Goal: Task Accomplishment & Management: Use online tool/utility

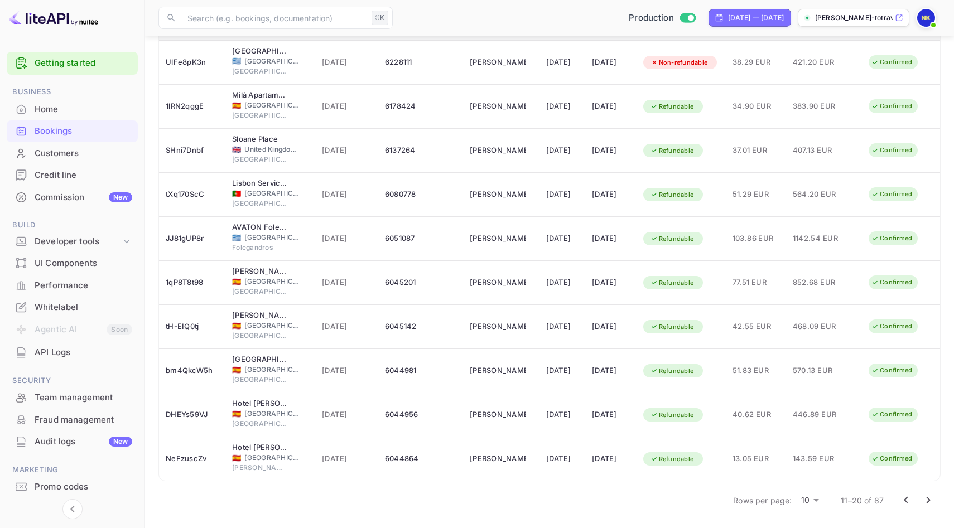
click at [924, 498] on icon "Go to next page" at bounding box center [927, 500] width 13 height 13
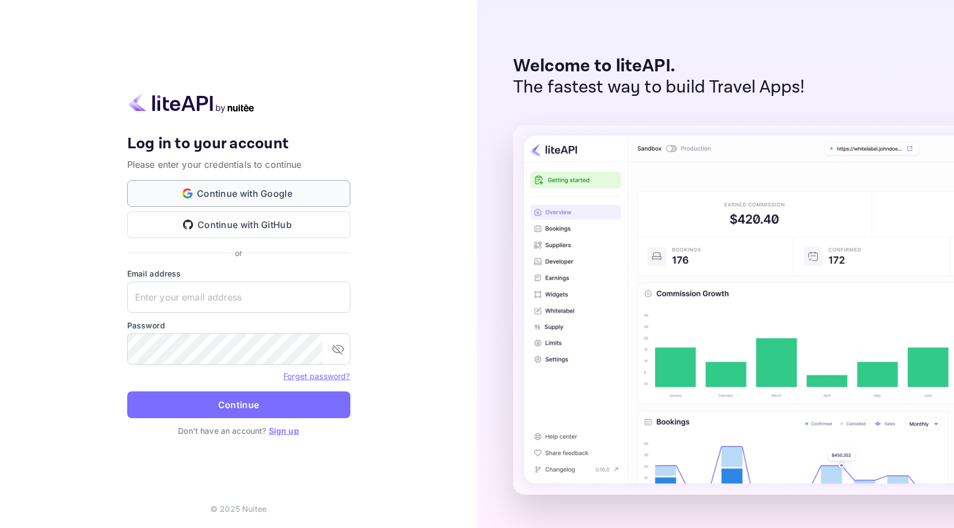
type input "[EMAIL_ADDRESS][DOMAIN_NAME]"
click at [212, 195] on button "Continue with Google" at bounding box center [238, 193] width 223 height 27
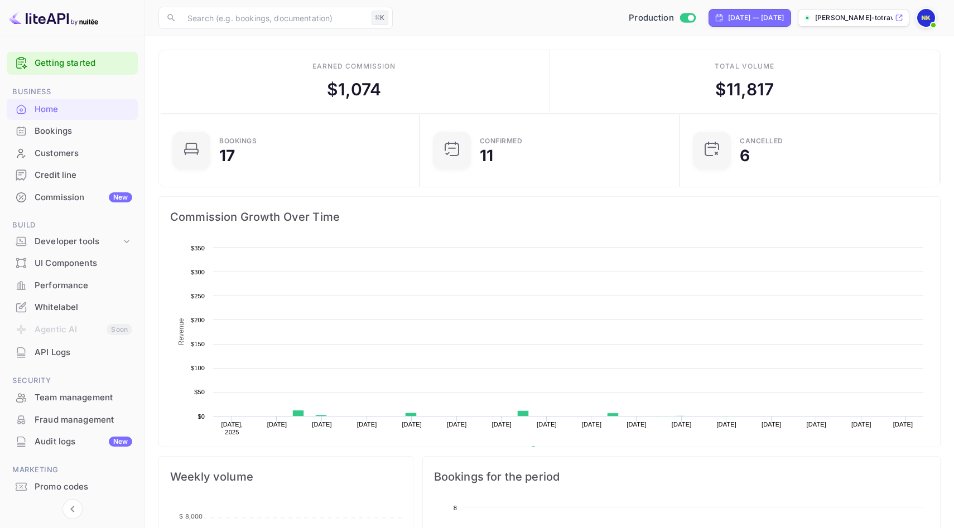
scroll to position [181, 254]
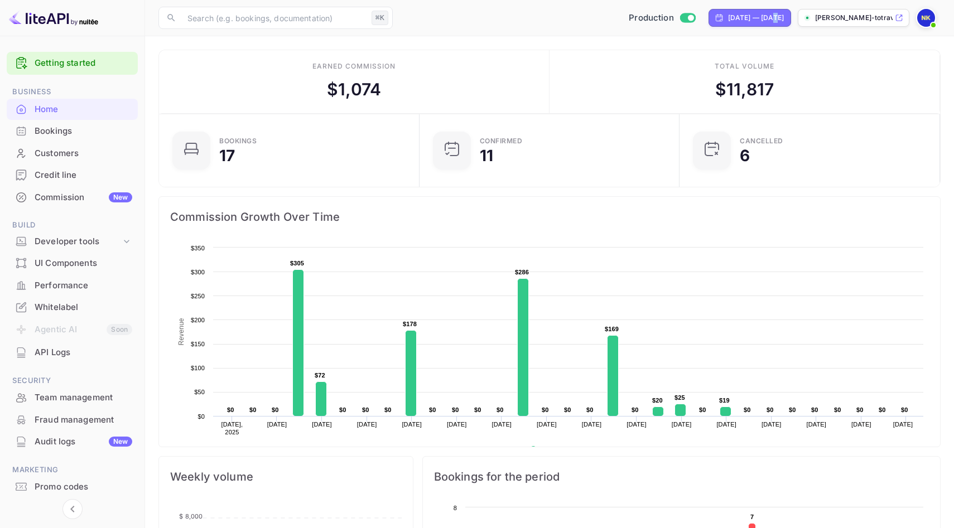
click at [730, 22] on div "[DATE] — [DATE]" at bounding box center [756, 18] width 56 height 10
select select "7"
select select "2025"
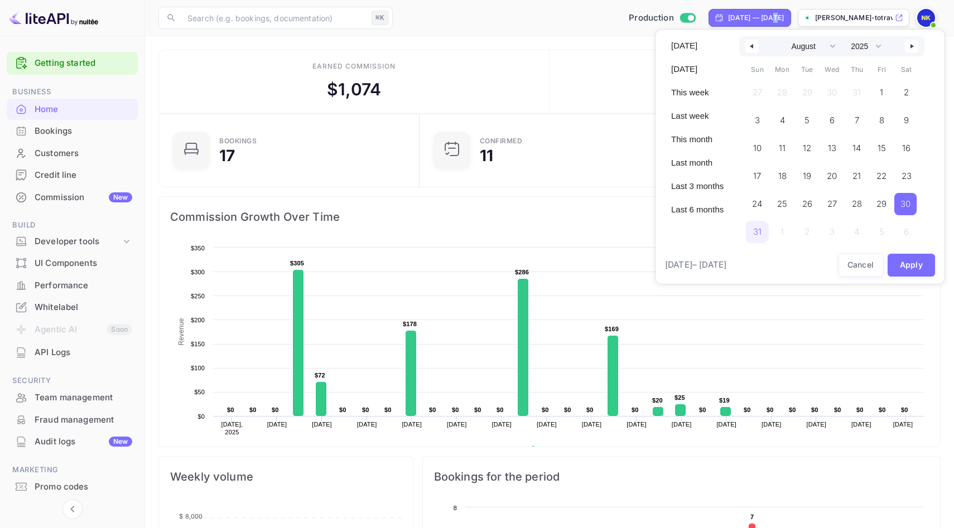
click at [756, 42] on button "button" at bounding box center [751, 46] width 13 height 13
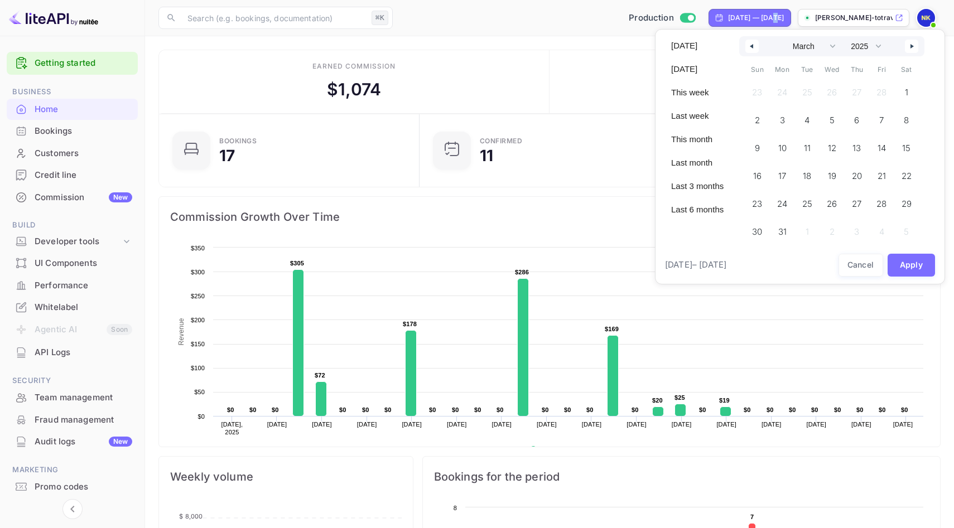
click at [756, 42] on button "button" at bounding box center [751, 46] width 13 height 13
select select "11"
select select "2024"
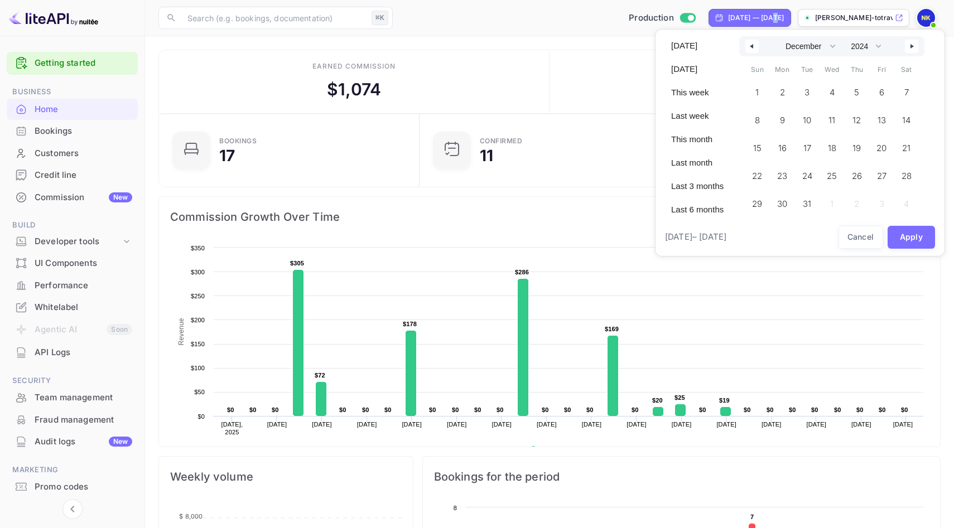
click at [756, 42] on button "button" at bounding box center [751, 46] width 13 height 13
click at [810, 90] on span "1" at bounding box center [806, 92] width 25 height 22
click at [914, 45] on icon "button" at bounding box center [913, 46] width 6 height 4
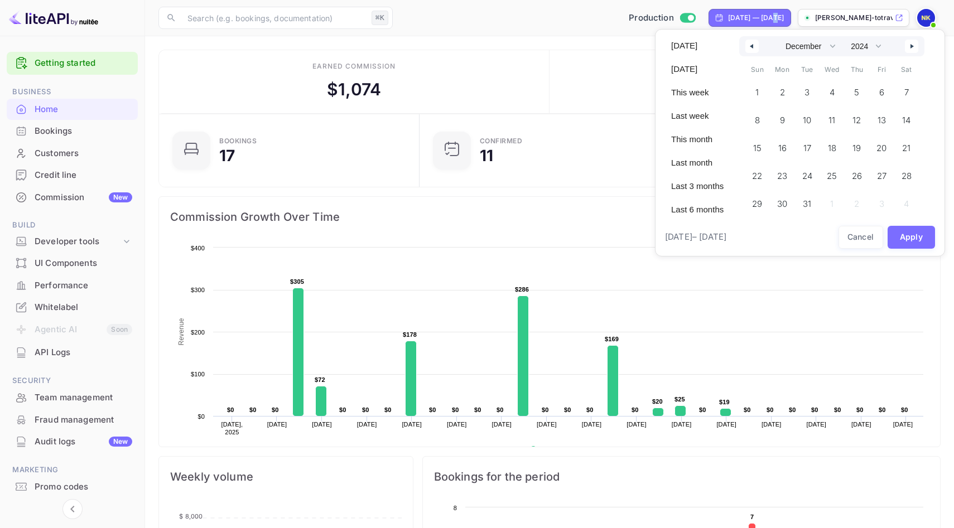
click at [914, 45] on icon "button" at bounding box center [913, 46] width 6 height 4
select select "0"
select select "2025"
click at [914, 45] on icon "button" at bounding box center [913, 46] width 6 height 4
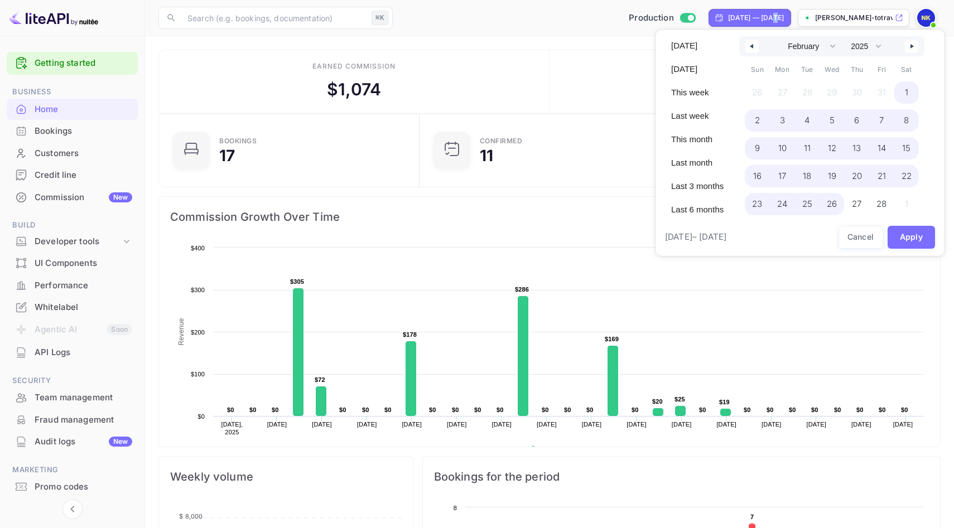
click at [840, 195] on span "26" at bounding box center [831, 204] width 25 height 22
select select "9"
select select "2024"
click at [918, 239] on button "Apply" at bounding box center [911, 237] width 48 height 23
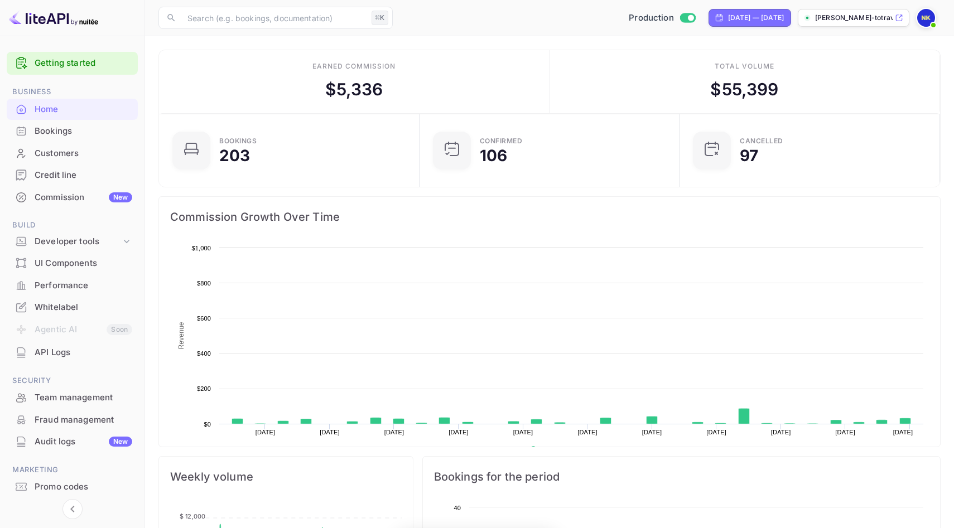
scroll to position [181, 254]
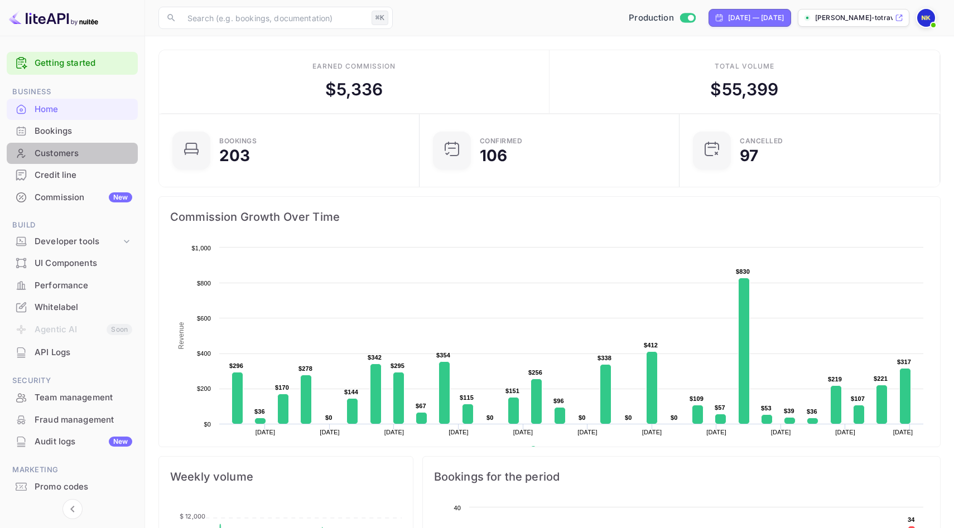
click at [54, 143] on div "Customers" at bounding box center [72, 154] width 131 height 22
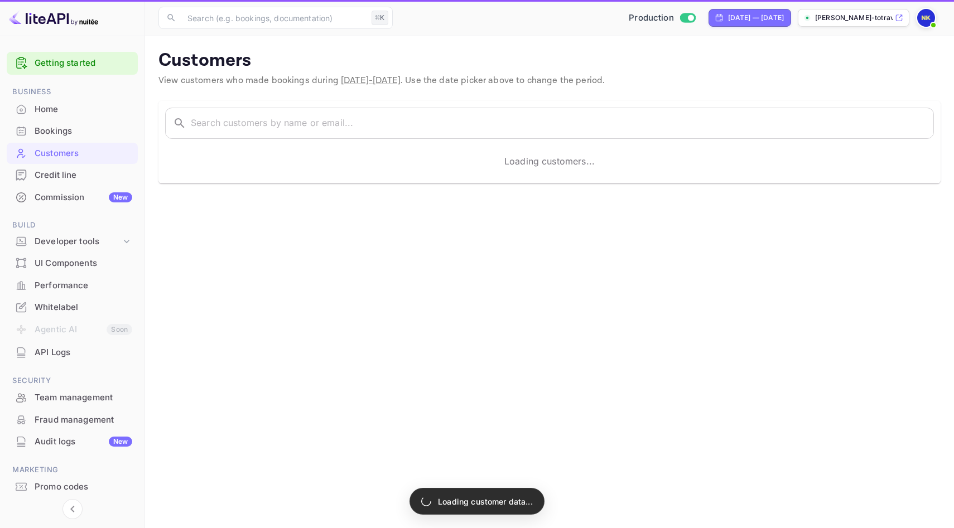
click at [51, 137] on div "Bookings" at bounding box center [84, 131] width 98 height 13
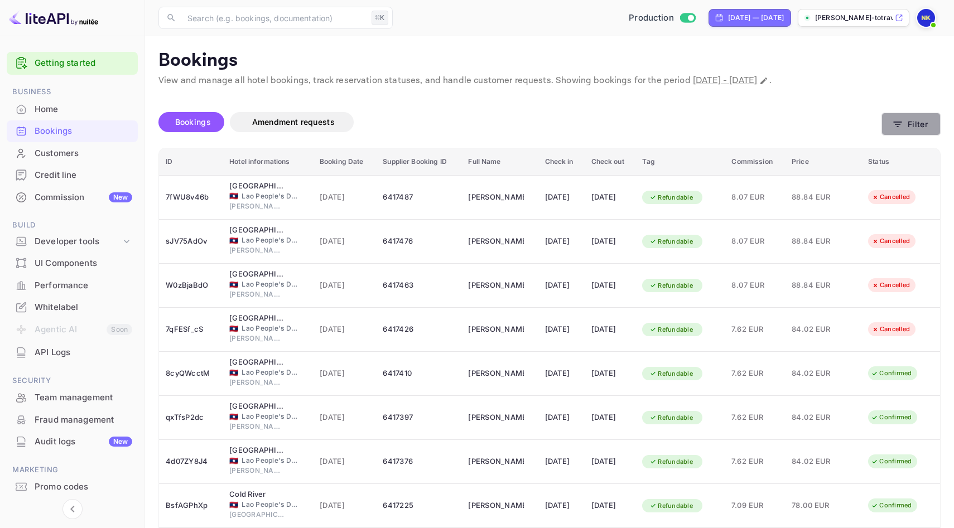
click at [907, 122] on button "Filter" at bounding box center [910, 124] width 59 height 23
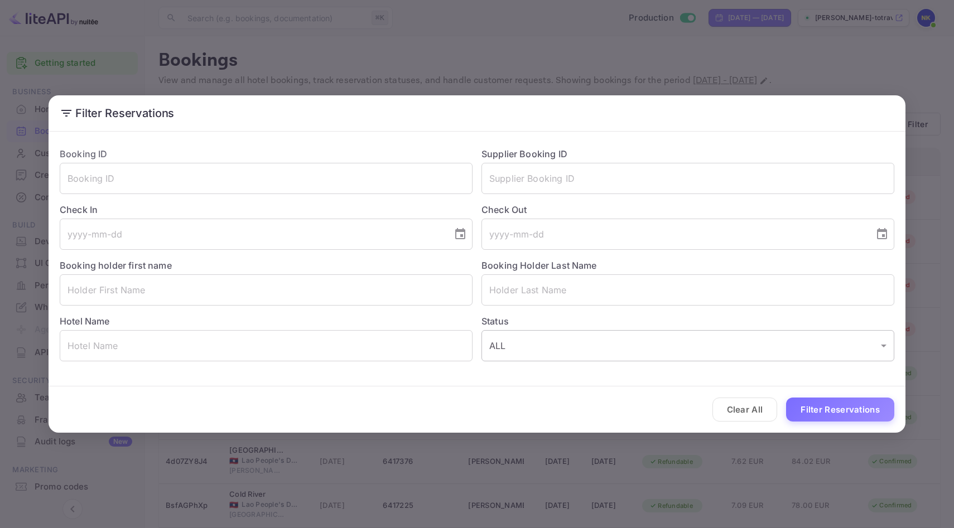
click at [577, 345] on body "Getting started Business Home Bookings Customers Credit line Commission New Bui…" at bounding box center [477, 331] width 954 height 663
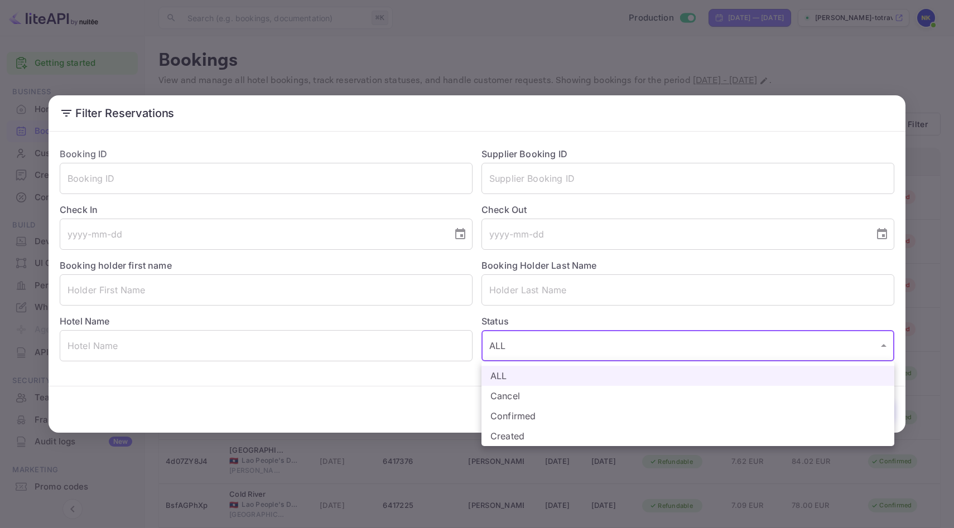
click at [555, 413] on li "Confirmed" at bounding box center [687, 416] width 413 height 20
type input "CONFIRMED"
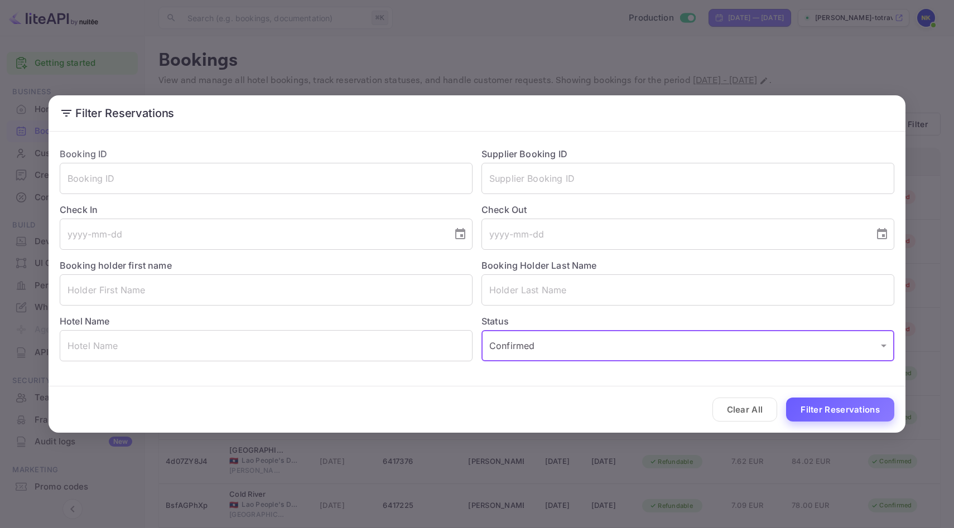
click at [858, 408] on button "Filter Reservations" at bounding box center [840, 410] width 108 height 24
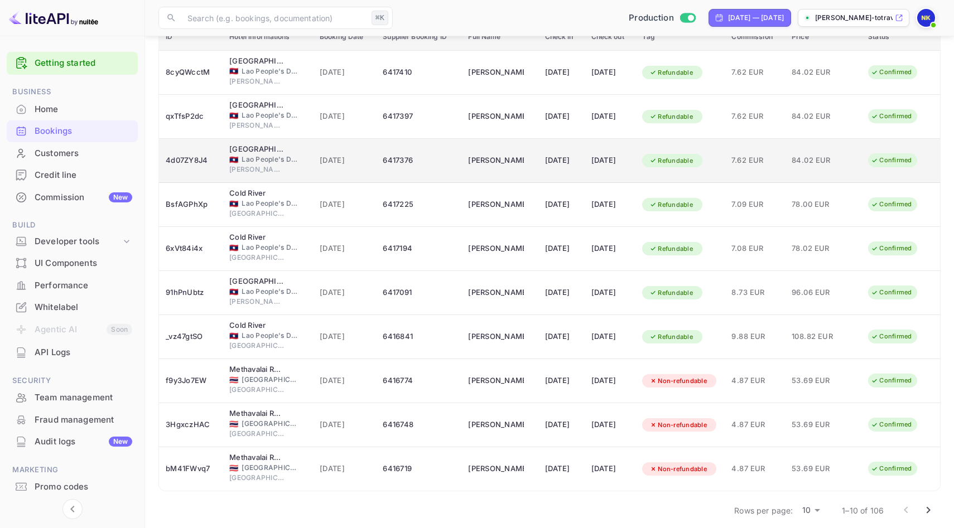
scroll to position [135, 0]
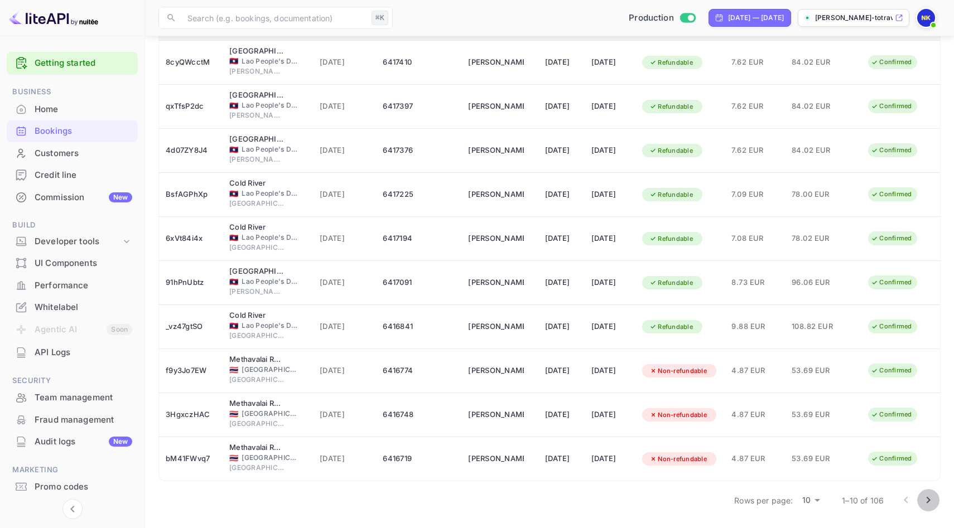
click at [926, 504] on icon "Go to next page" at bounding box center [927, 500] width 13 height 13
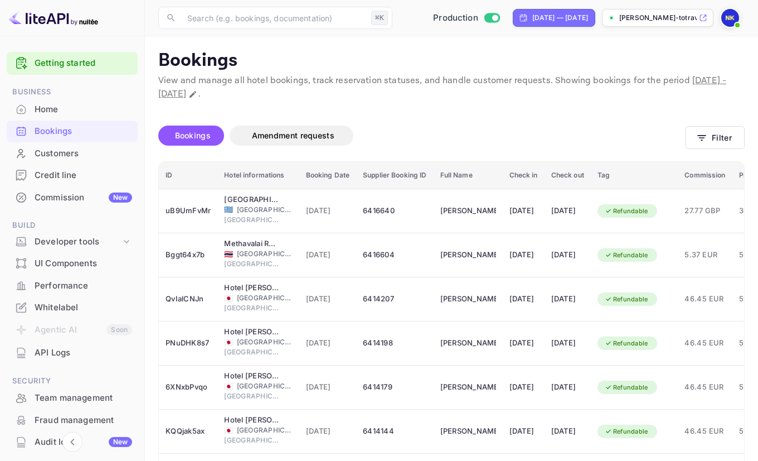
scroll to position [216, 0]
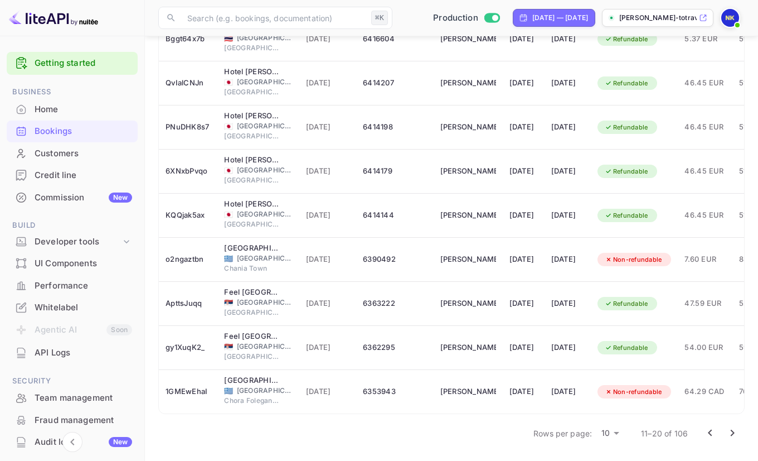
click at [732, 432] on icon "Go to next page" at bounding box center [732, 432] width 13 height 13
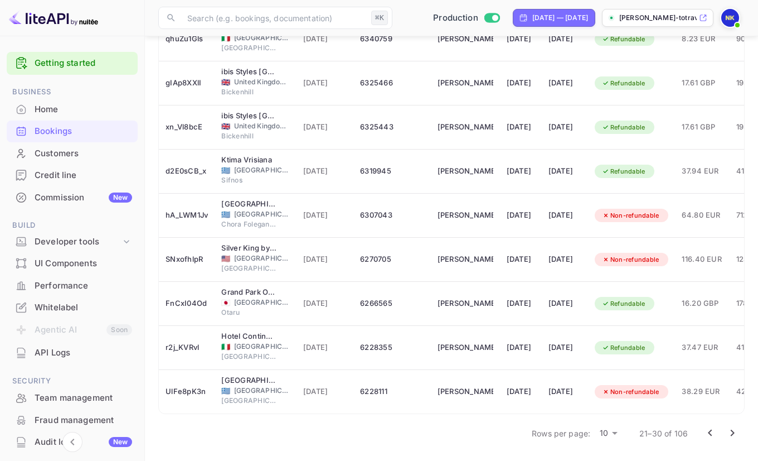
click at [734, 432] on icon "Go to next page" at bounding box center [733, 432] width 4 height 7
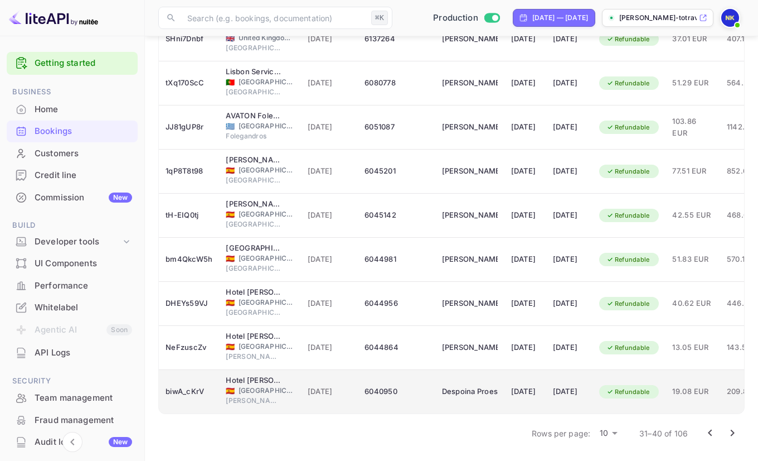
click at [660, 386] on div "Refundable" at bounding box center [629, 392] width 60 height 18
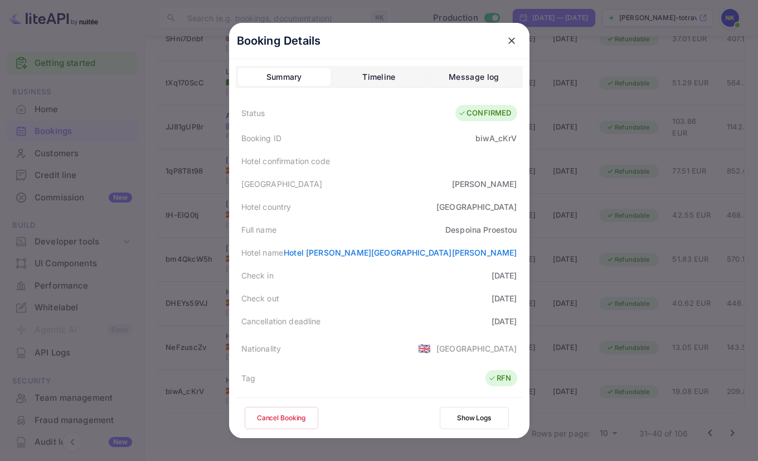
scroll to position [270, 0]
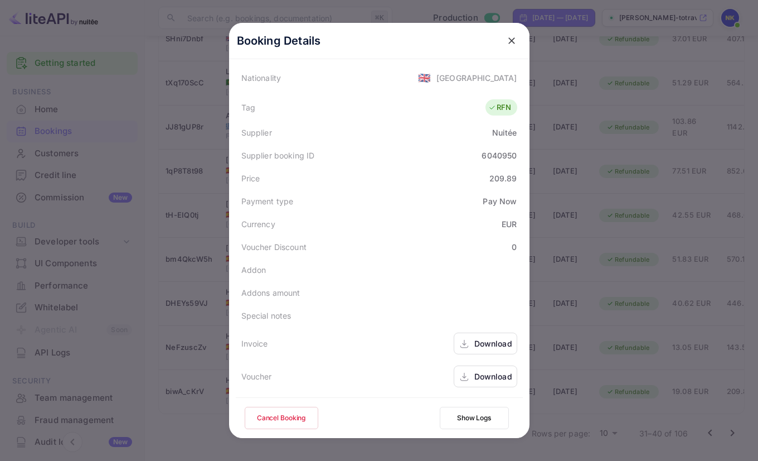
click at [495, 345] on div "Download" at bounding box center [494, 343] width 38 height 12
click at [511, 40] on icon "close" at bounding box center [512, 40] width 7 height 7
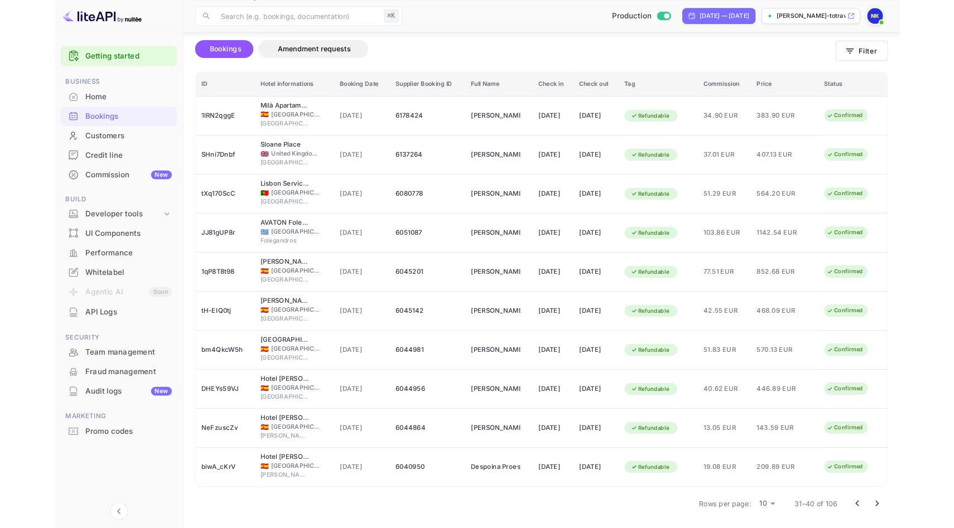
scroll to position [135, 0]
